Goal: Information Seeking & Learning: Learn about a topic

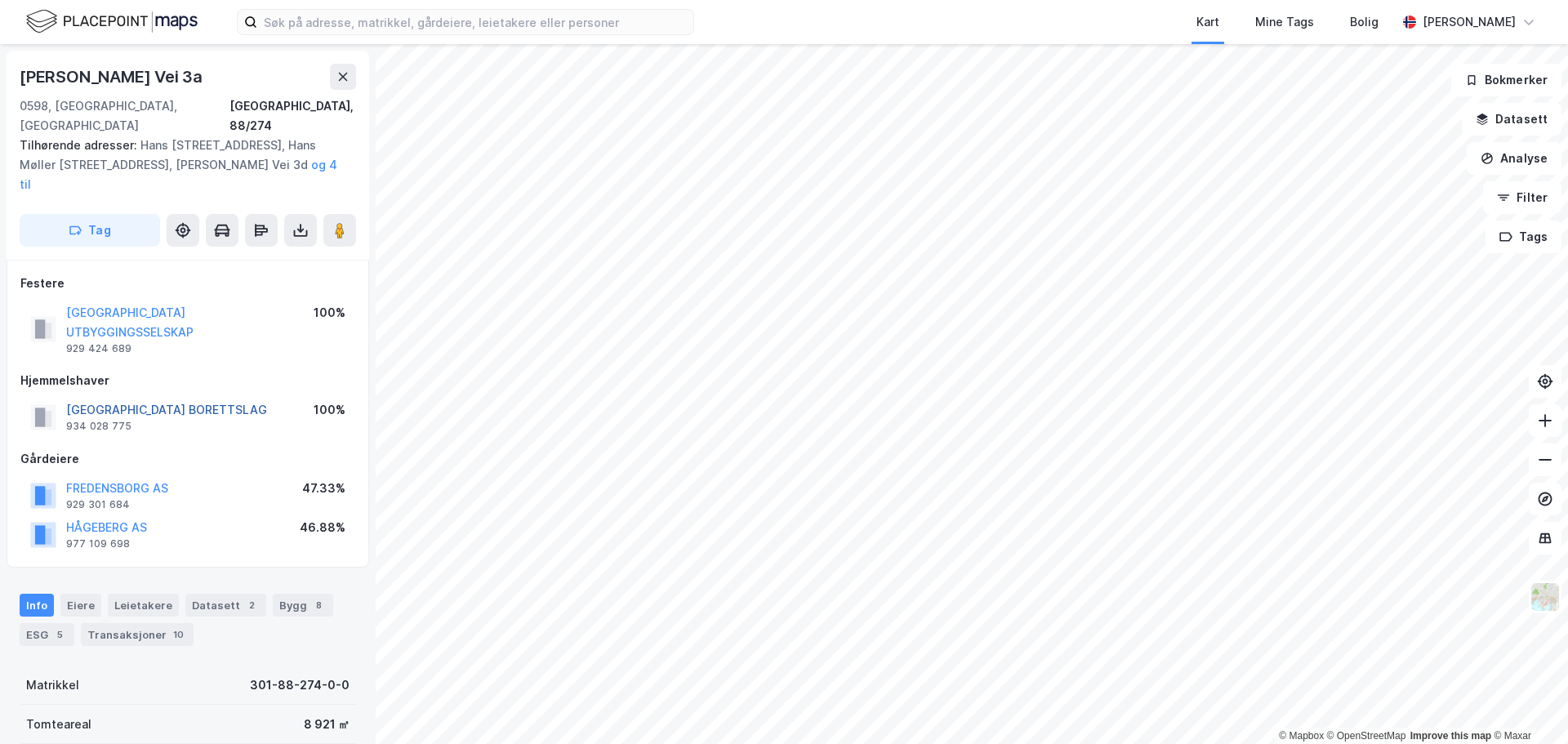
click at [0, 0] on button "[GEOGRAPHIC_DATA] BORETTSLAG" at bounding box center [0, 0] width 0 height 0
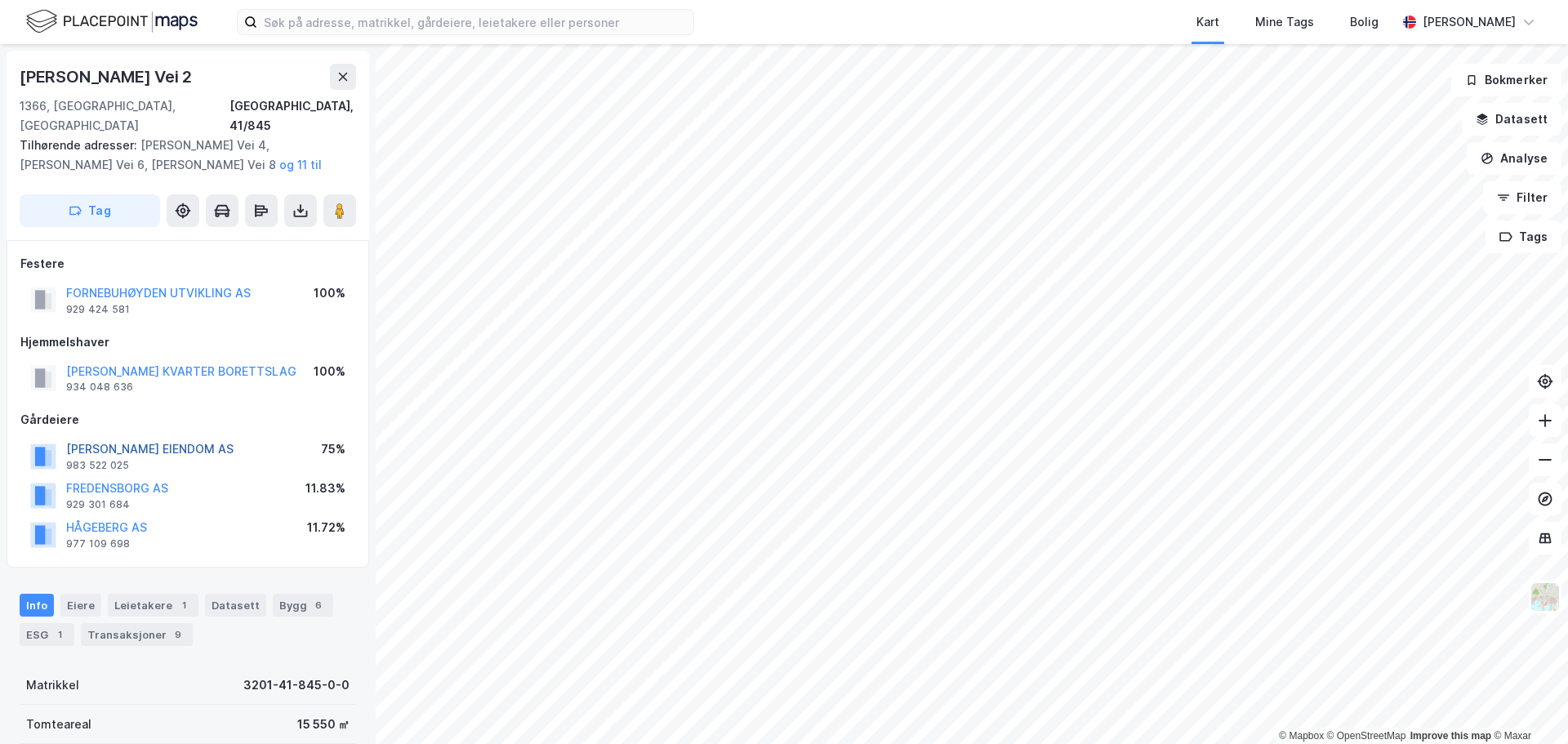
click at [0, 0] on button "[PERSON_NAME] EIENDOM AS" at bounding box center [0, 0] width 0 height 0
